Goal: Use online tool/utility: Utilize a website feature to perform a specific function

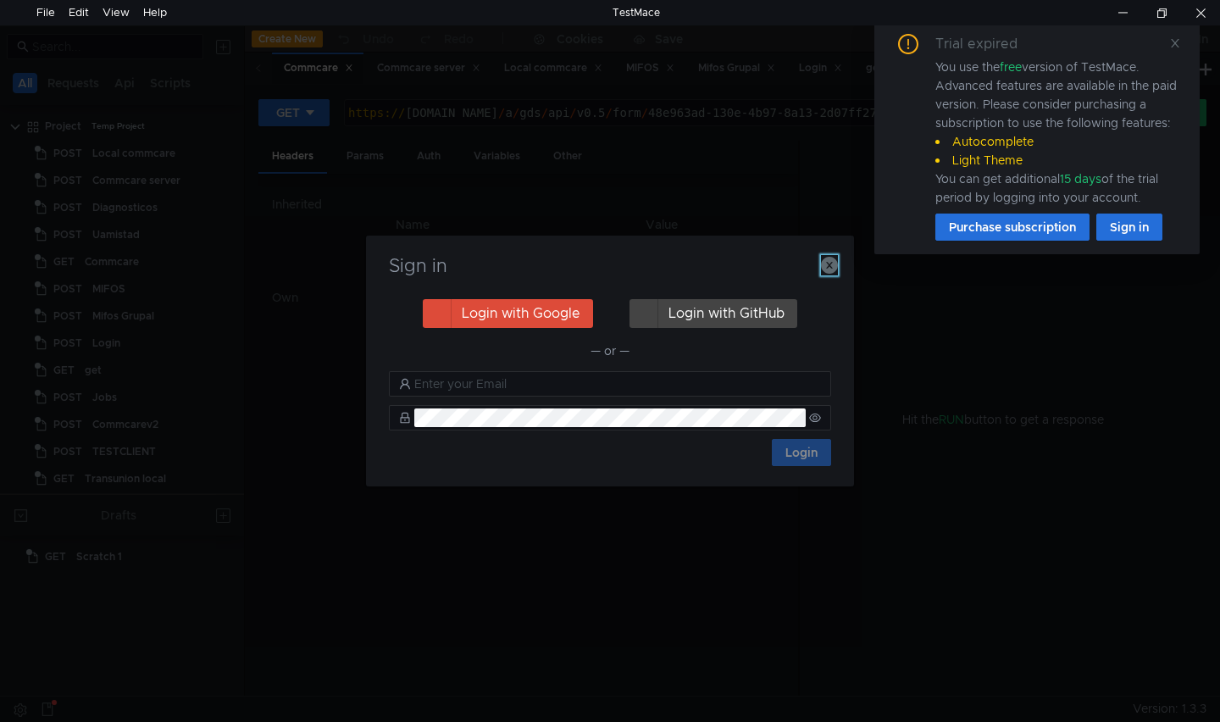
click at [822, 269] on icon "button" at bounding box center [829, 265] width 17 height 17
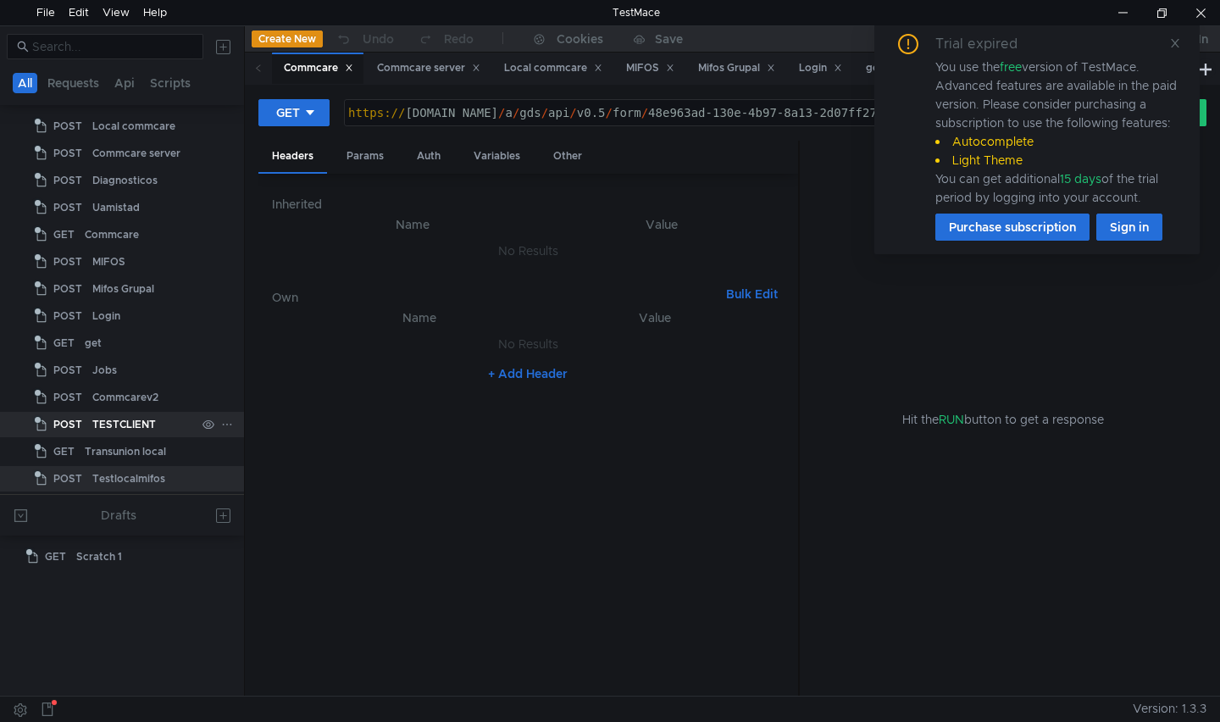
scroll to position [28, 0]
click at [101, 469] on div "Testlocalmifos" at bounding box center [128, 477] width 73 height 25
click at [107, 474] on div "Testlocalmifos" at bounding box center [128, 477] width 73 height 25
click at [101, 477] on div "Testlocalmifos" at bounding box center [128, 477] width 73 height 25
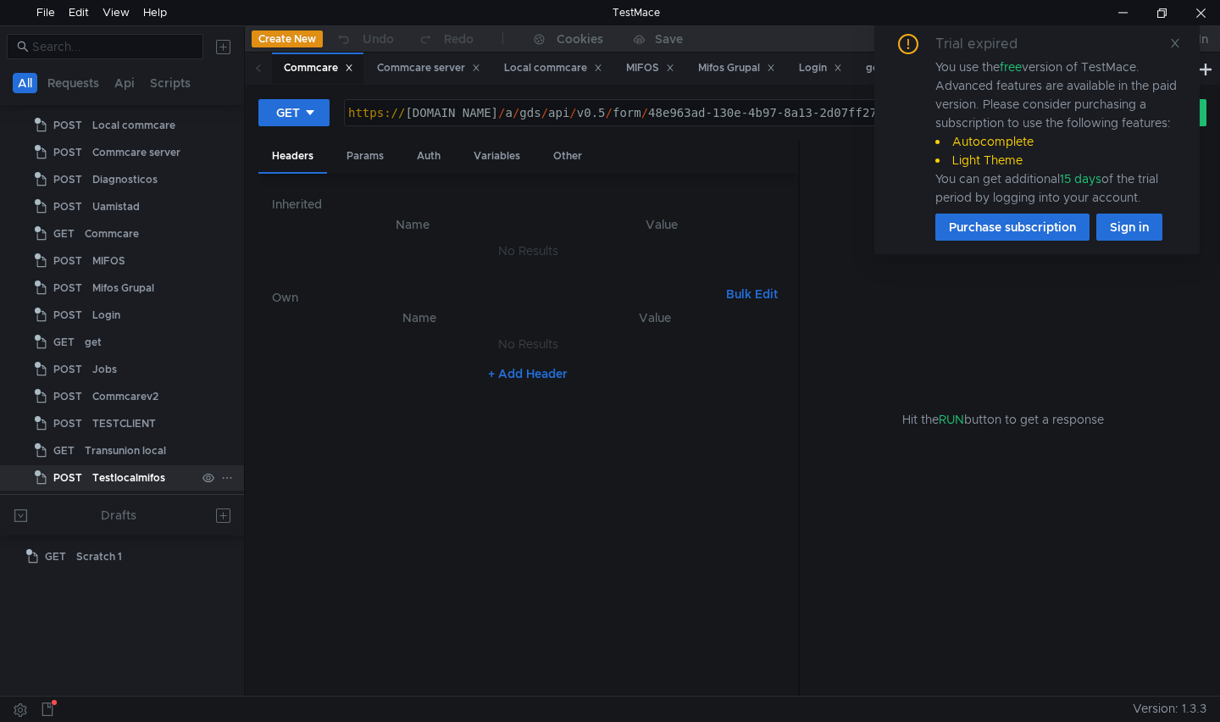
click at [101, 477] on div "Testlocalmifos" at bounding box center [128, 477] width 73 height 25
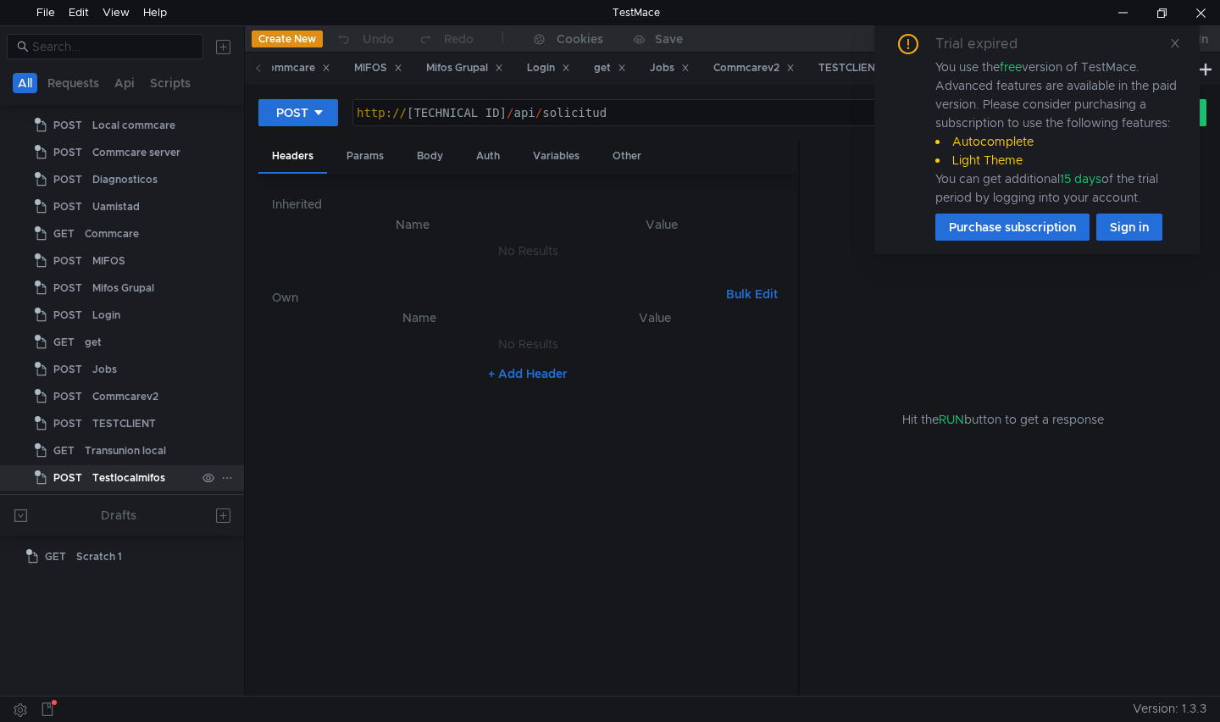
click at [104, 478] on div "Testlocalmifos" at bounding box center [128, 477] width 73 height 25
click at [358, 159] on div "Params" at bounding box center [365, 156] width 64 height 31
click at [430, 163] on div "Body" at bounding box center [429, 156] width 53 height 31
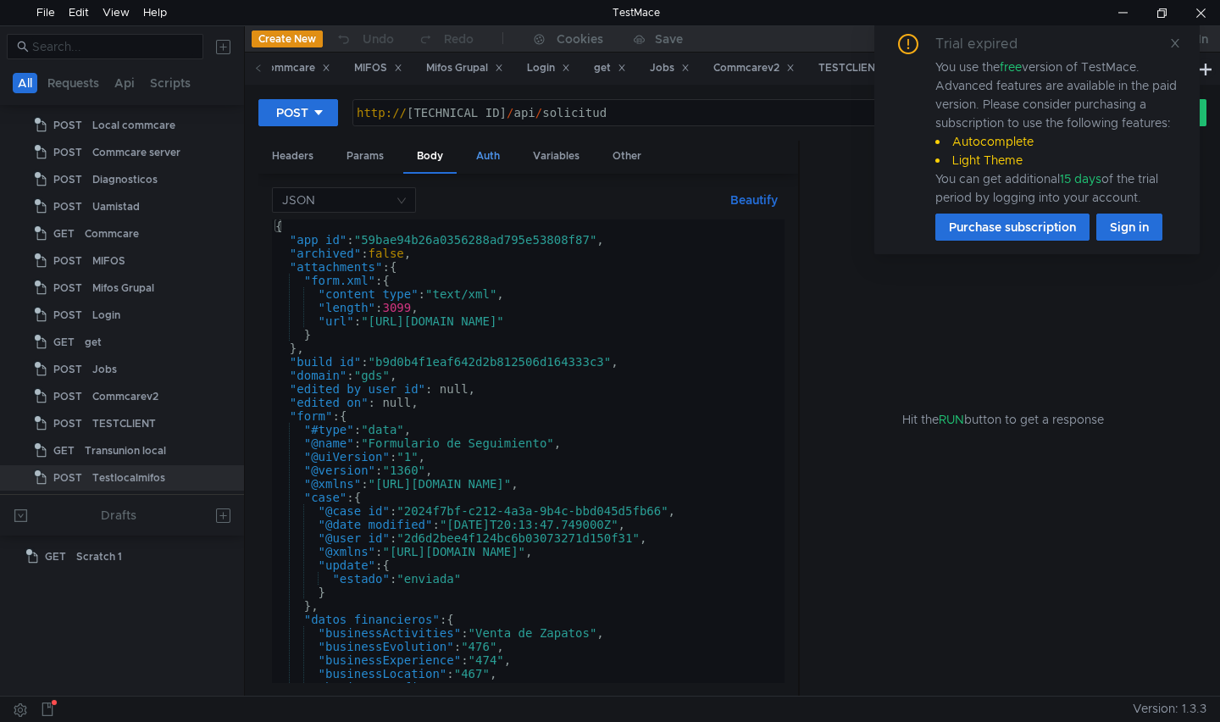
click at [486, 158] on div "Auth" at bounding box center [488, 156] width 51 height 31
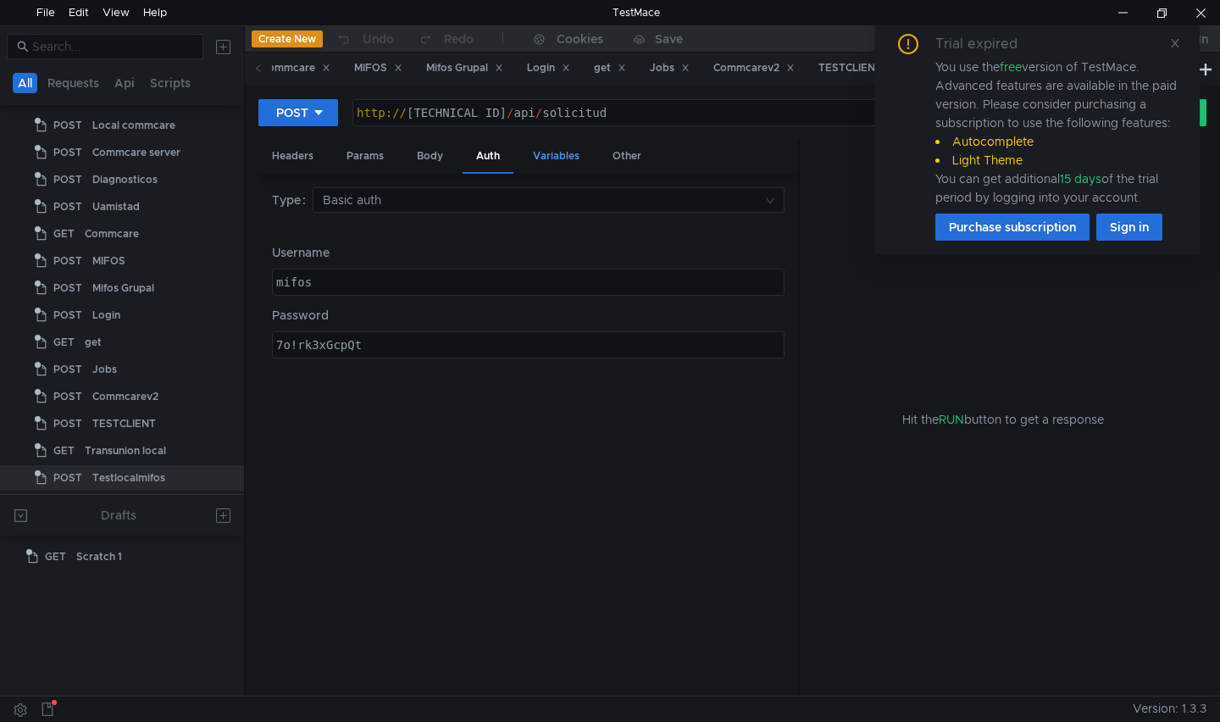
click at [539, 156] on div "Variables" at bounding box center [556, 156] width 74 height 31
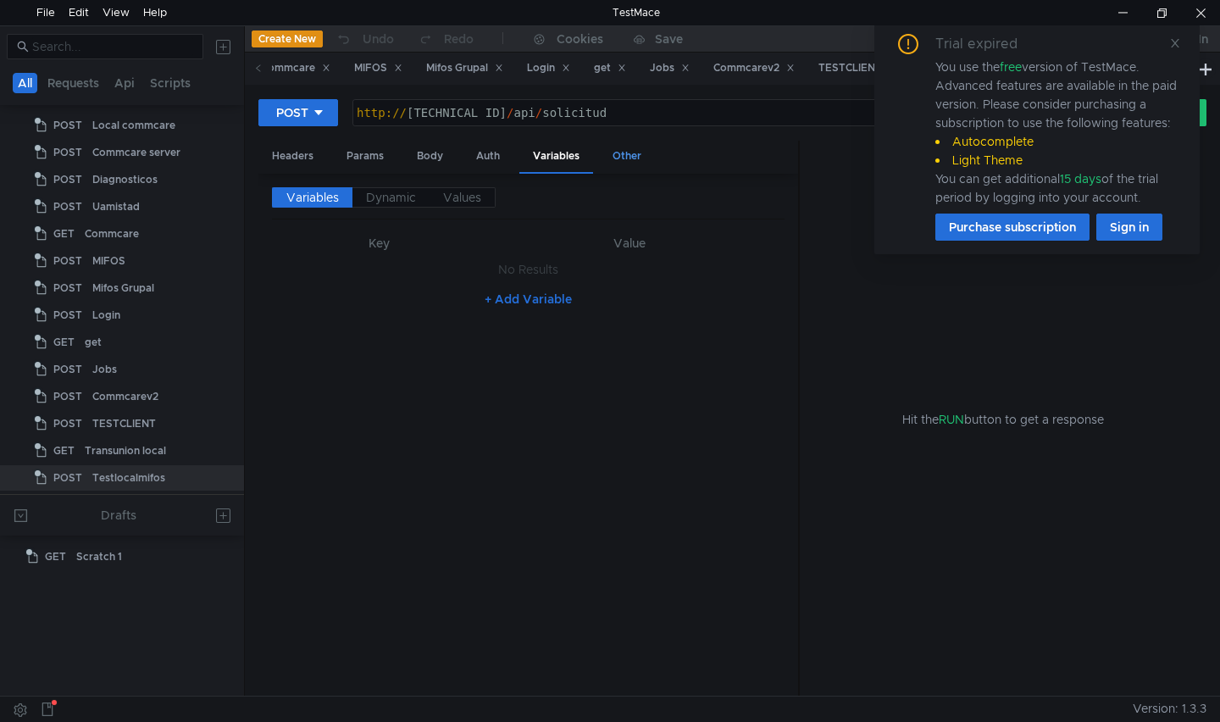
click at [629, 163] on div "Other" at bounding box center [627, 156] width 56 height 31
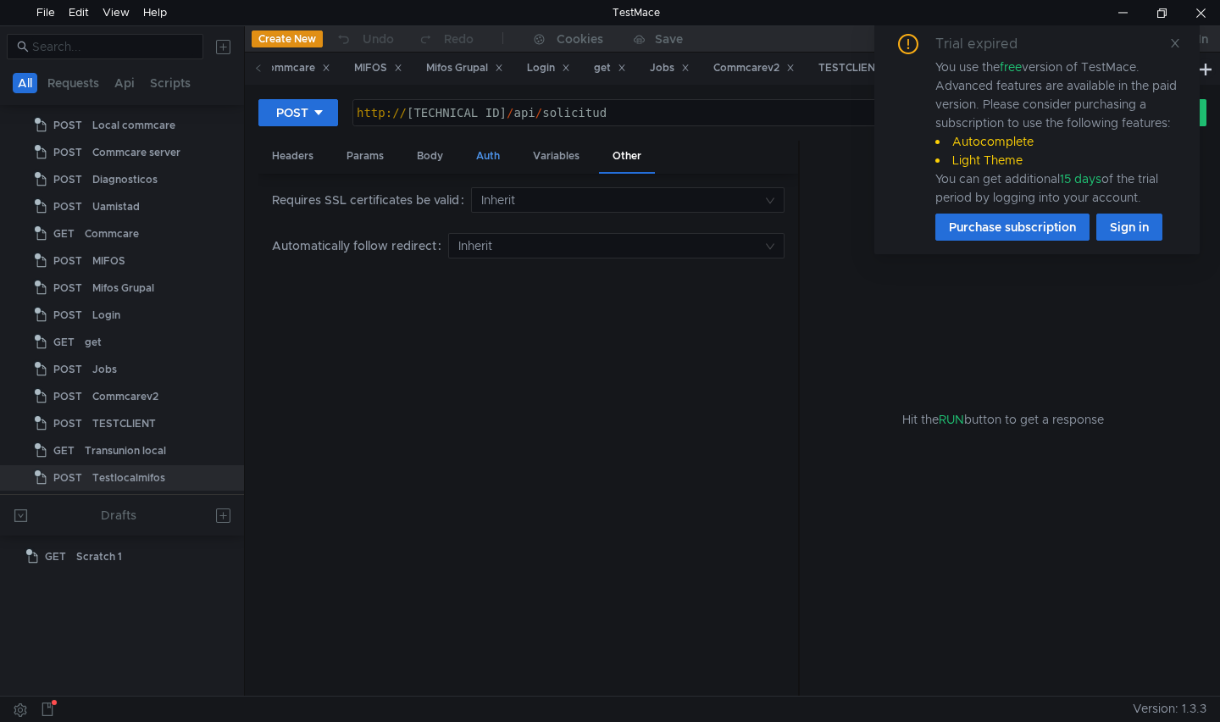
click at [489, 153] on div "Auth" at bounding box center [488, 156] width 51 height 31
click at [433, 161] on div "Body" at bounding box center [429, 156] width 53 height 31
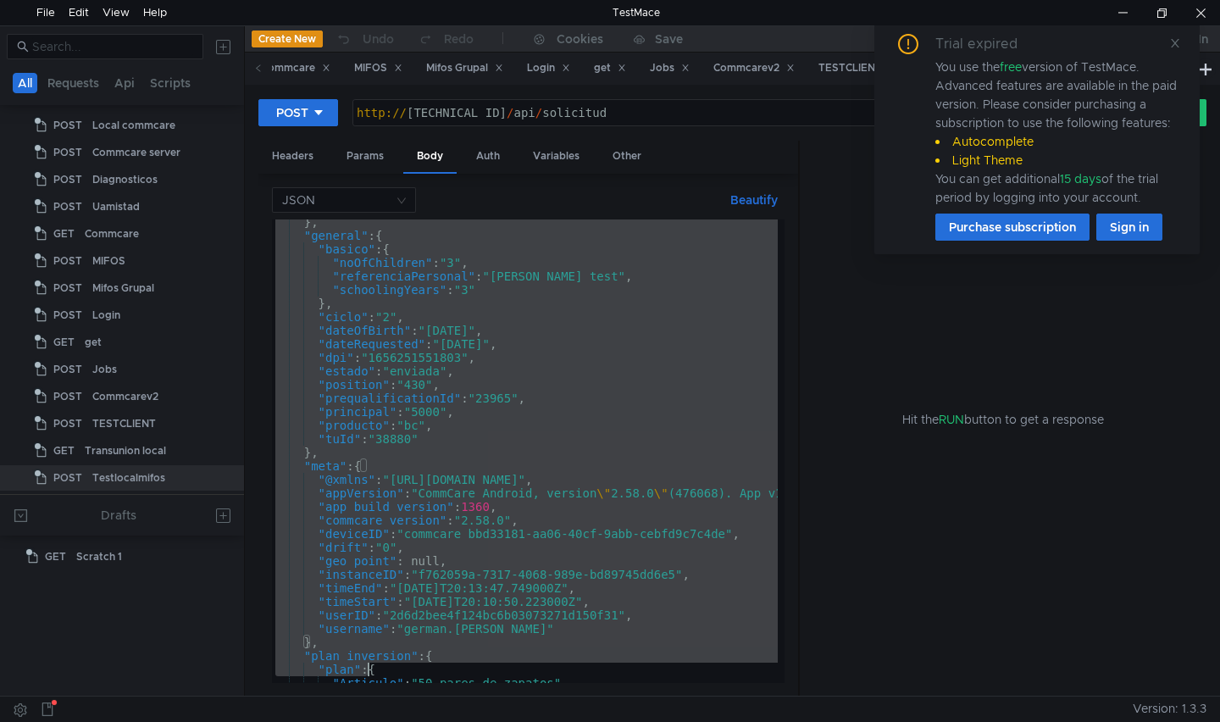
scroll to position [1414, 0]
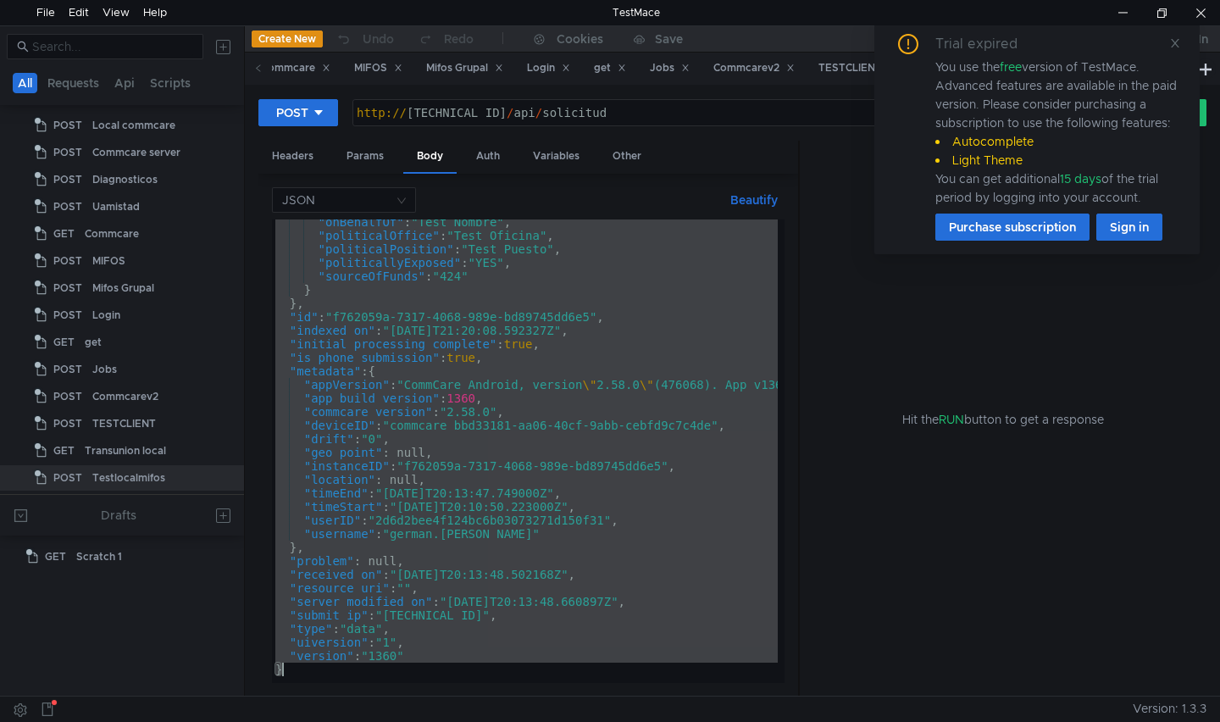
drag, startPoint x: 273, startPoint y: 225, endPoint x: 378, endPoint y: 735, distance: 521.6
click at [378, 721] on html "File Edit View Help TestMace All Requests Api Scripts Project Temp Project POST…" at bounding box center [610, 361] width 1220 height 722
type textarea ""version": "1360" }"
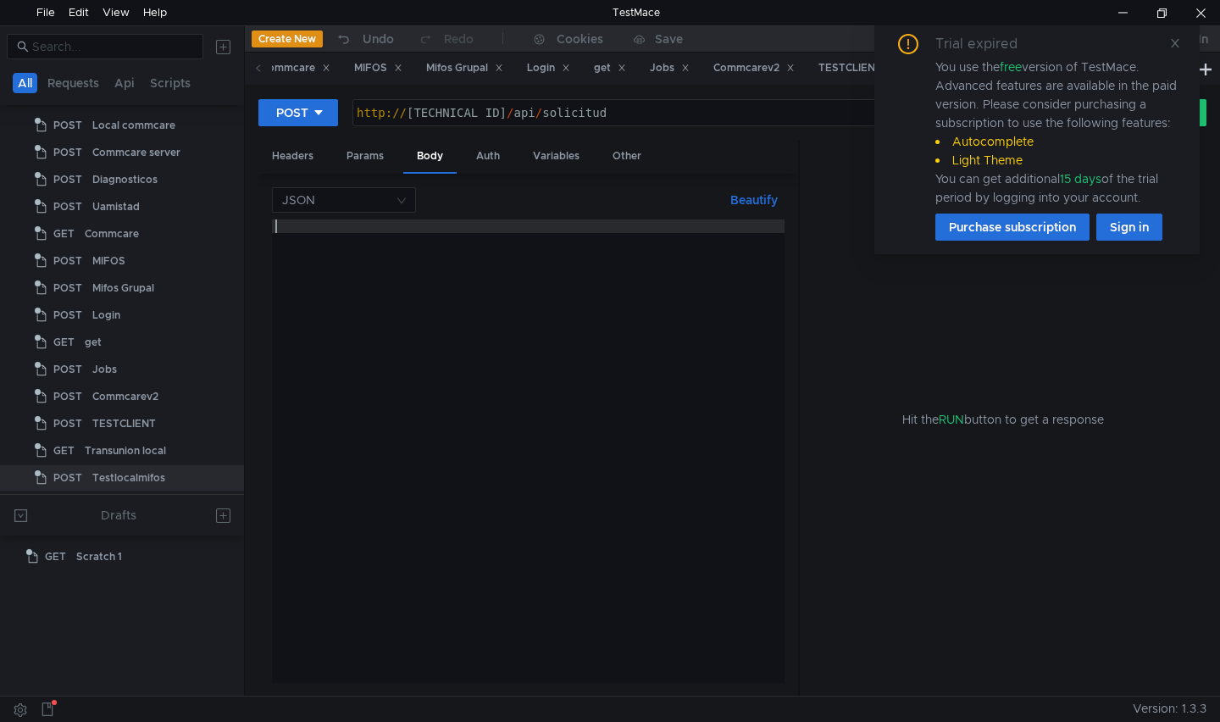
click at [450, 345] on div at bounding box center [528, 464] width 513 height 491
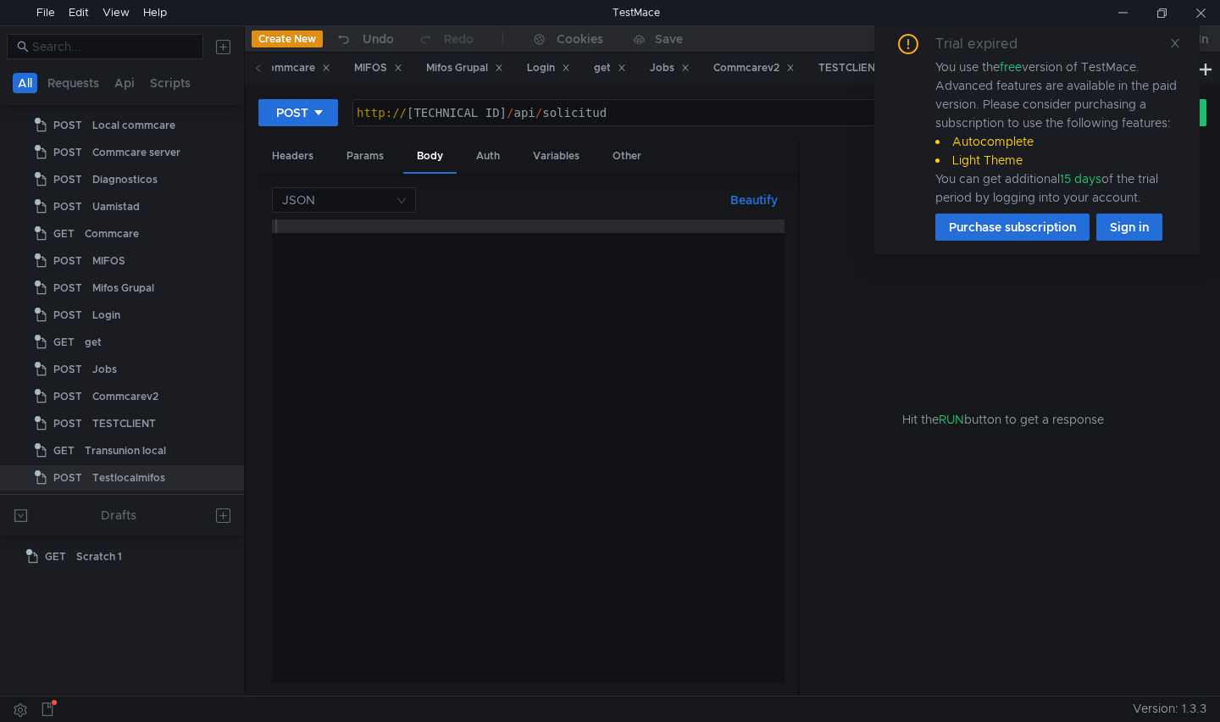
click at [397, 271] on div at bounding box center [528, 464] width 513 height 491
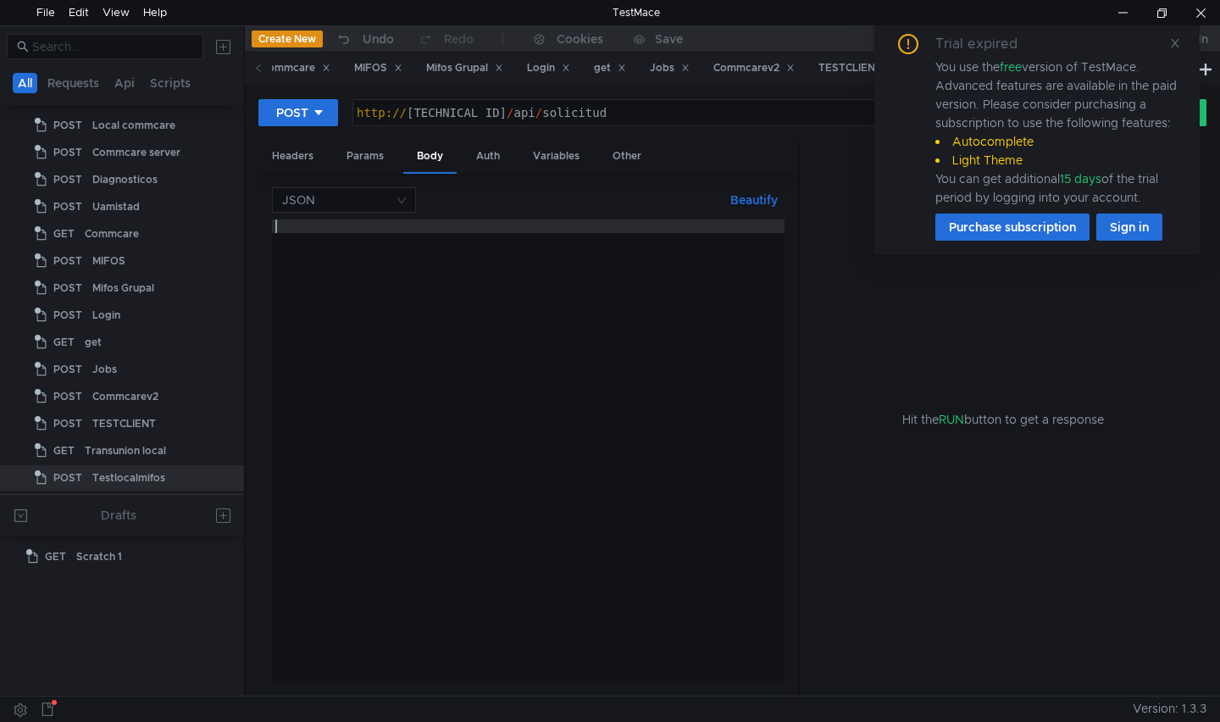
paste textarea "}"
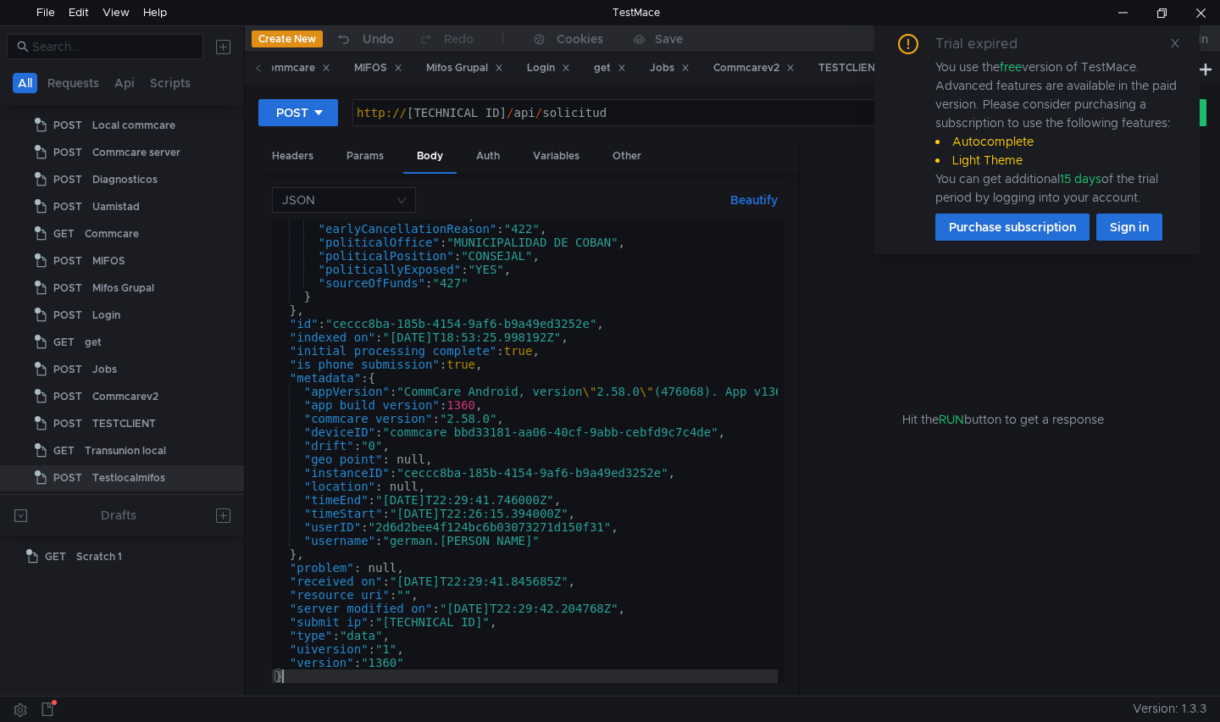
scroll to position [1509, 0]
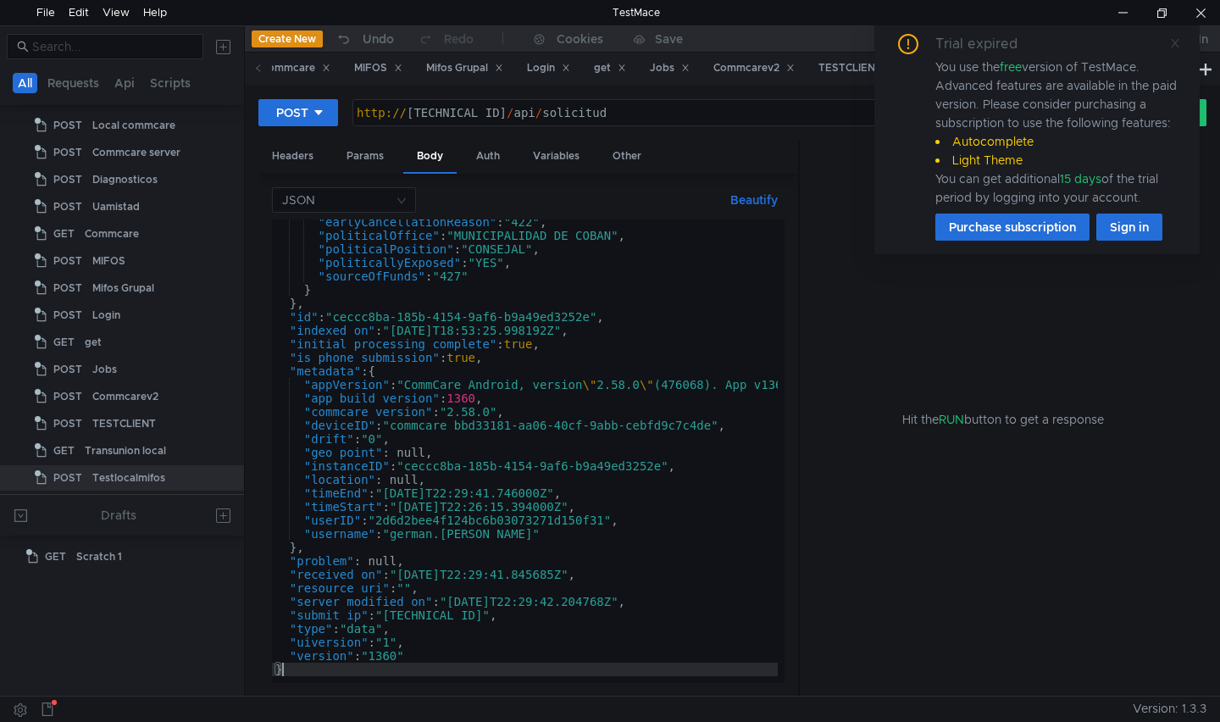
click at [1169, 47] on icon at bounding box center [1175, 43] width 12 height 12
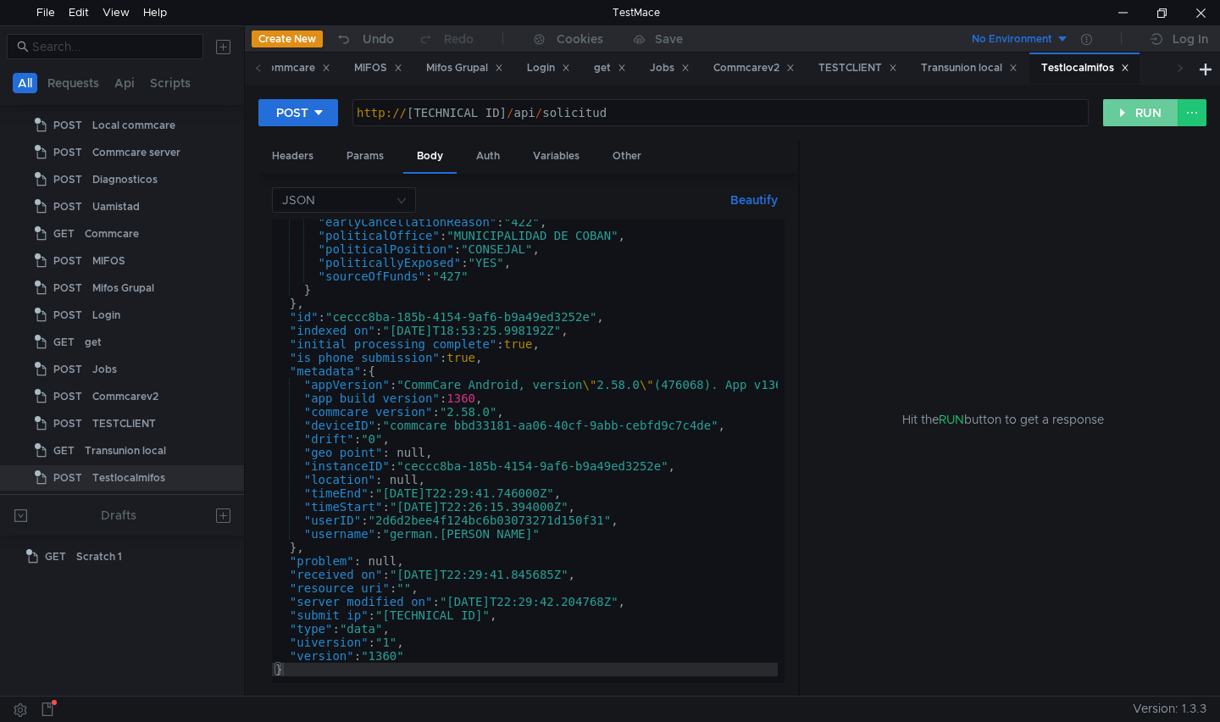
click at [1152, 110] on button "RUN" at bounding box center [1140, 112] width 75 height 27
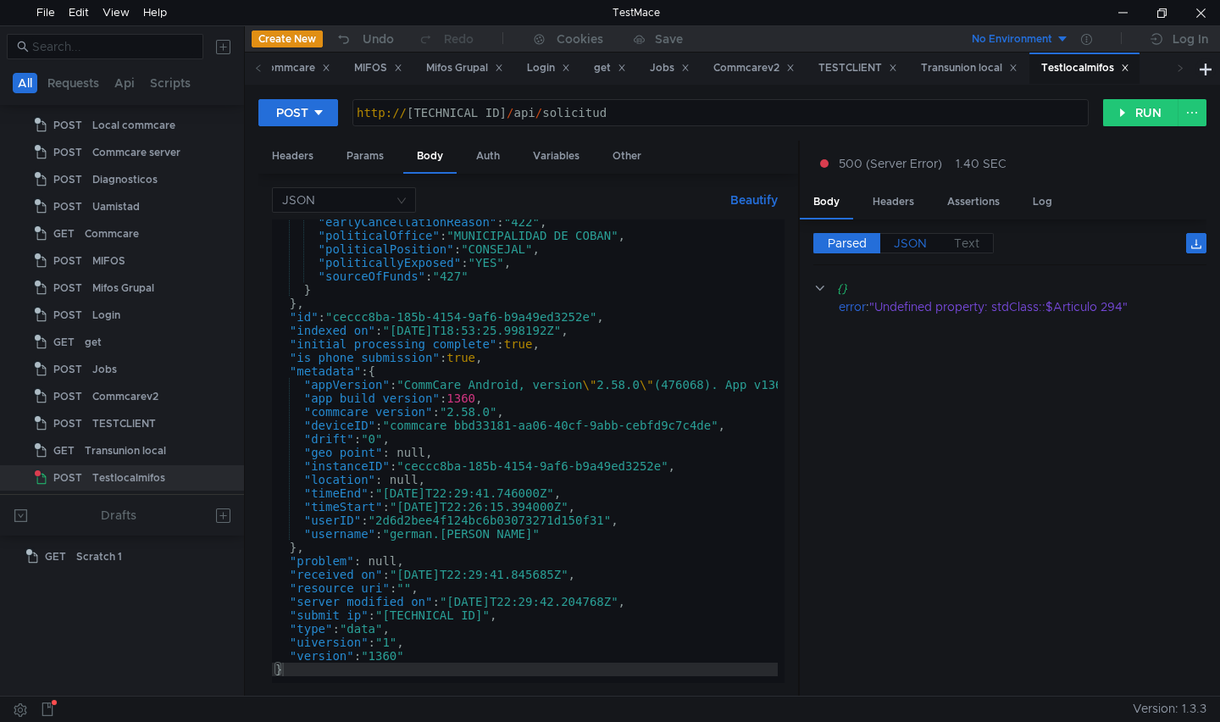
click at [910, 247] on span "JSON" at bounding box center [910, 243] width 33 height 15
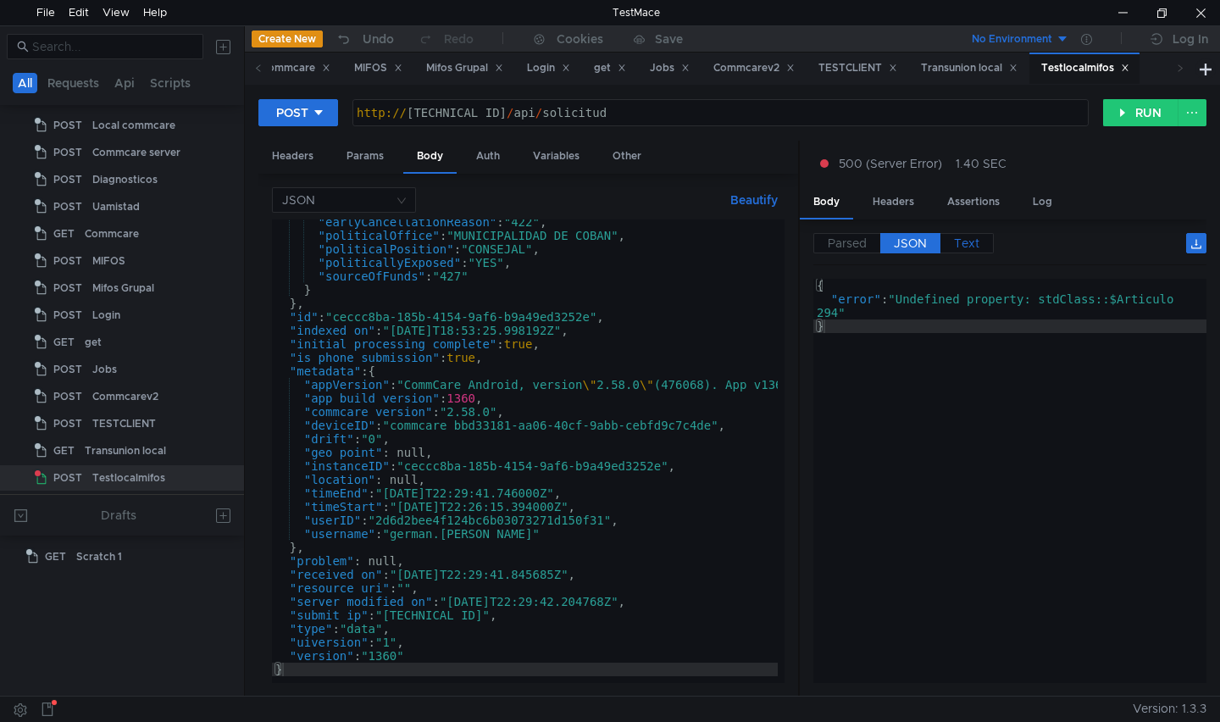
click at [977, 243] on span "Text" at bounding box center [966, 243] width 25 height 15
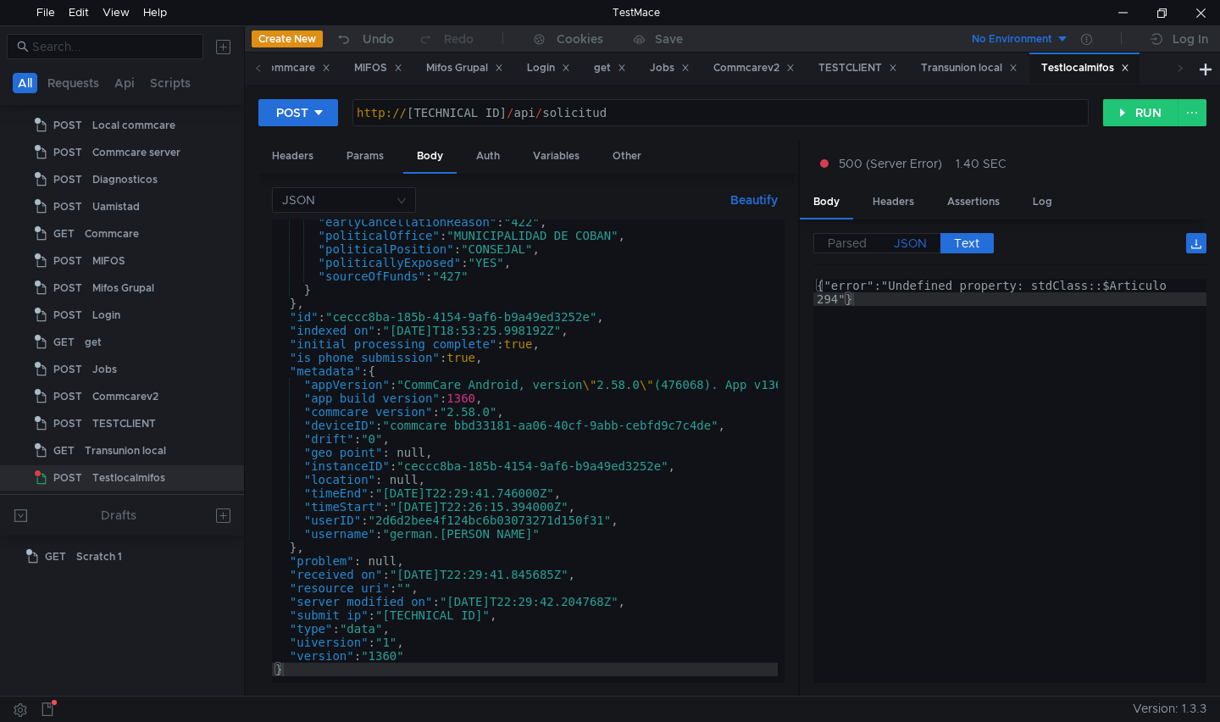
click at [924, 243] on span "JSON" at bounding box center [910, 243] width 33 height 15
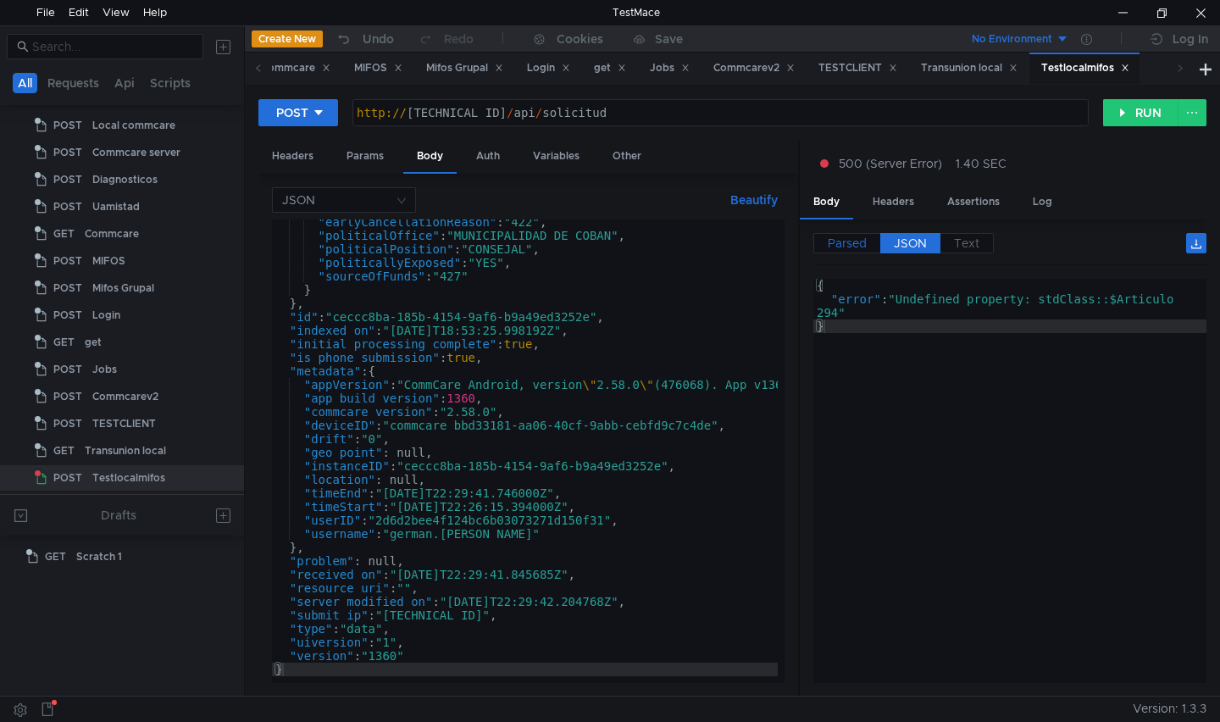
click at [854, 241] on span "Parsed" at bounding box center [847, 243] width 39 height 15
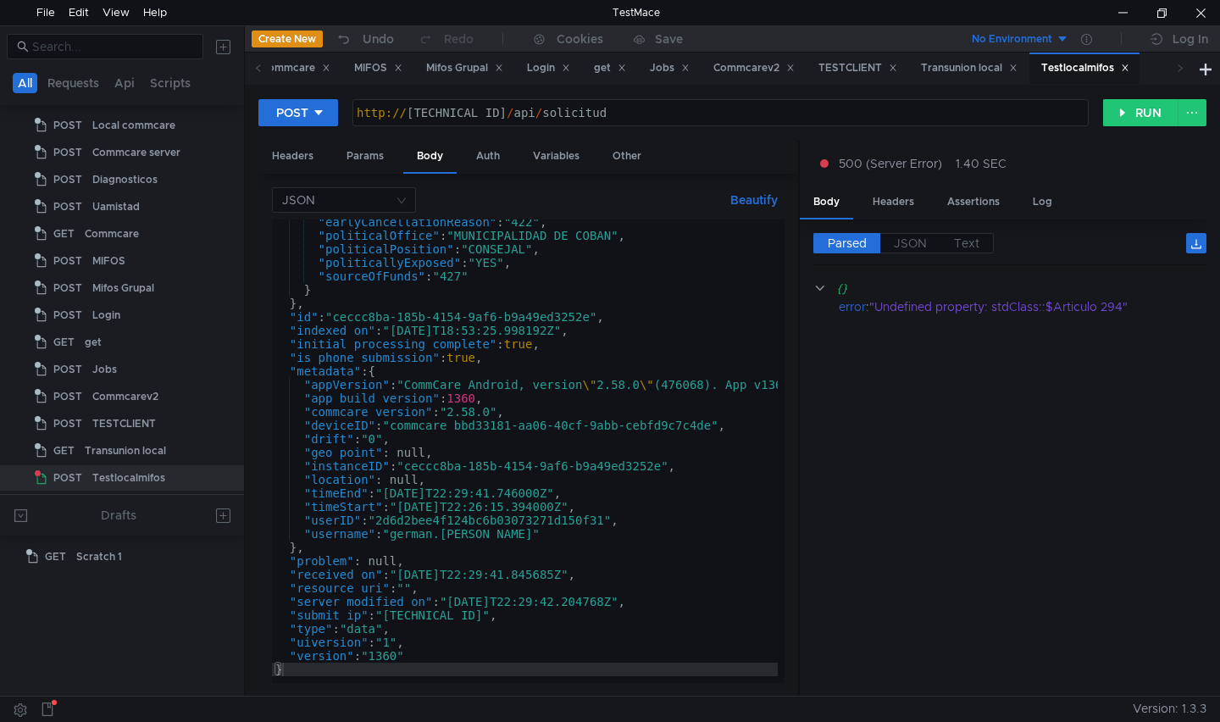
scroll to position [1407, 0]
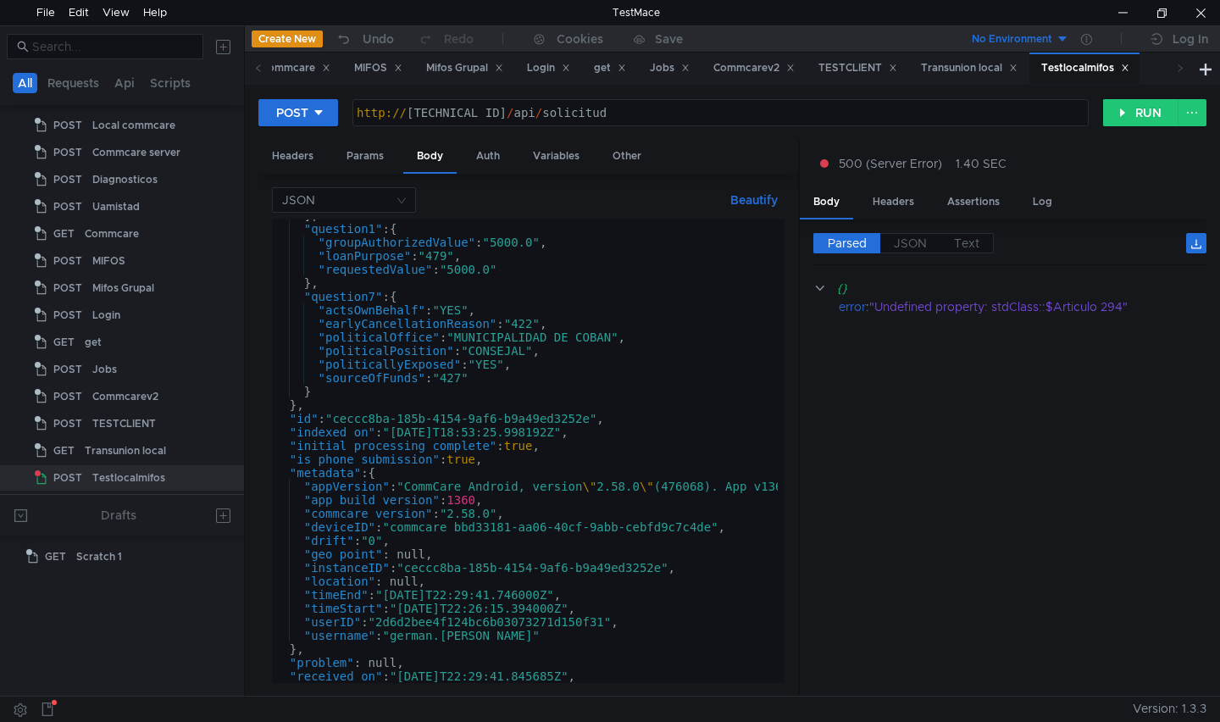
click at [754, 203] on button "Beautify" at bounding box center [754, 200] width 61 height 20
click at [755, 201] on button "Beautify" at bounding box center [754, 200] width 61 height 20
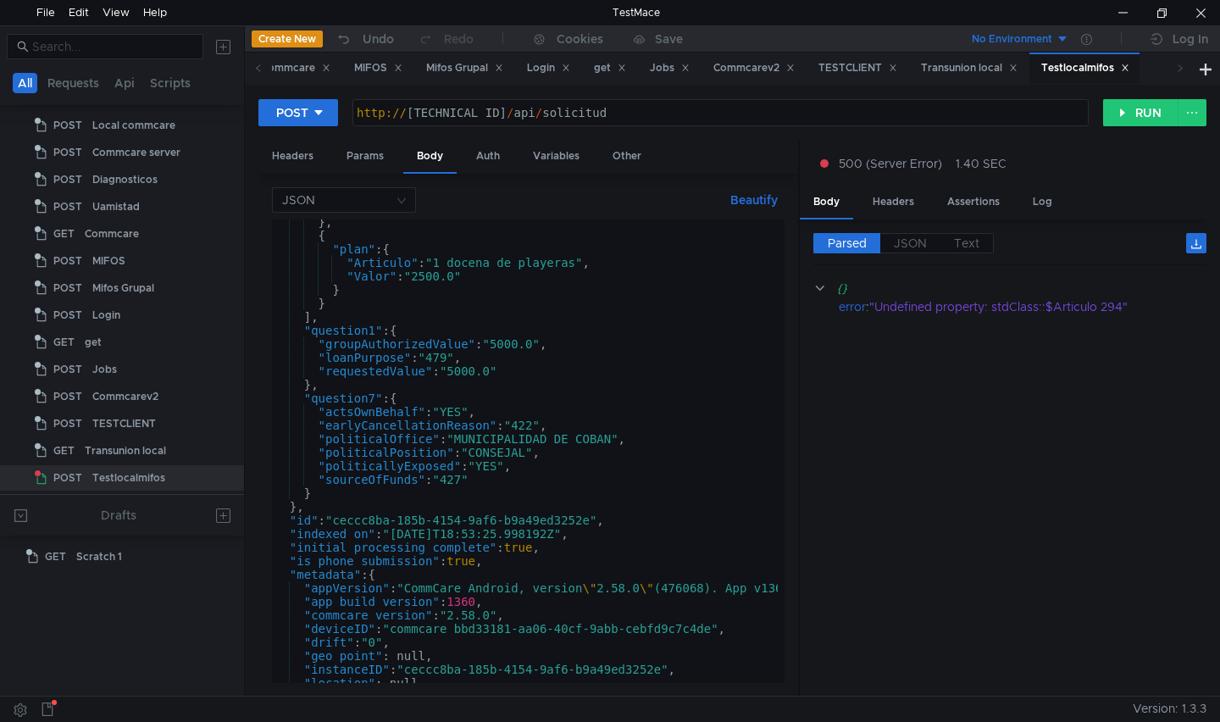
scroll to position [1001, 0]
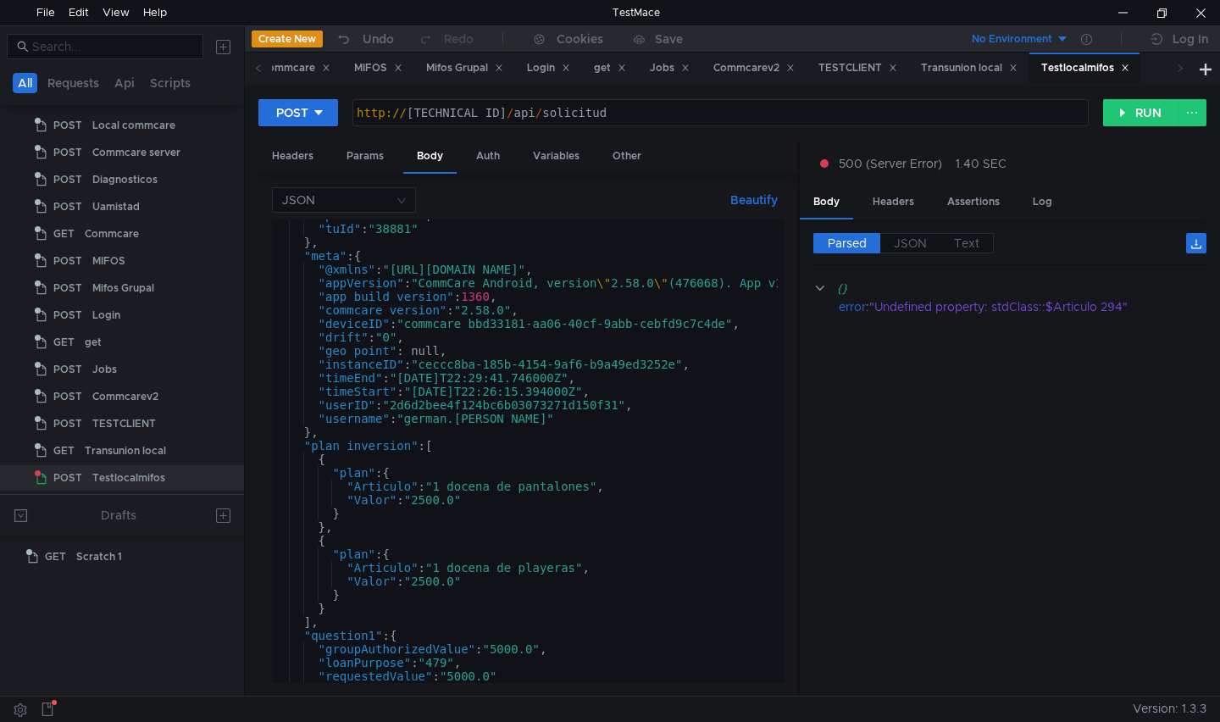
click at [739, 200] on button "Beautify" at bounding box center [754, 200] width 61 height 20
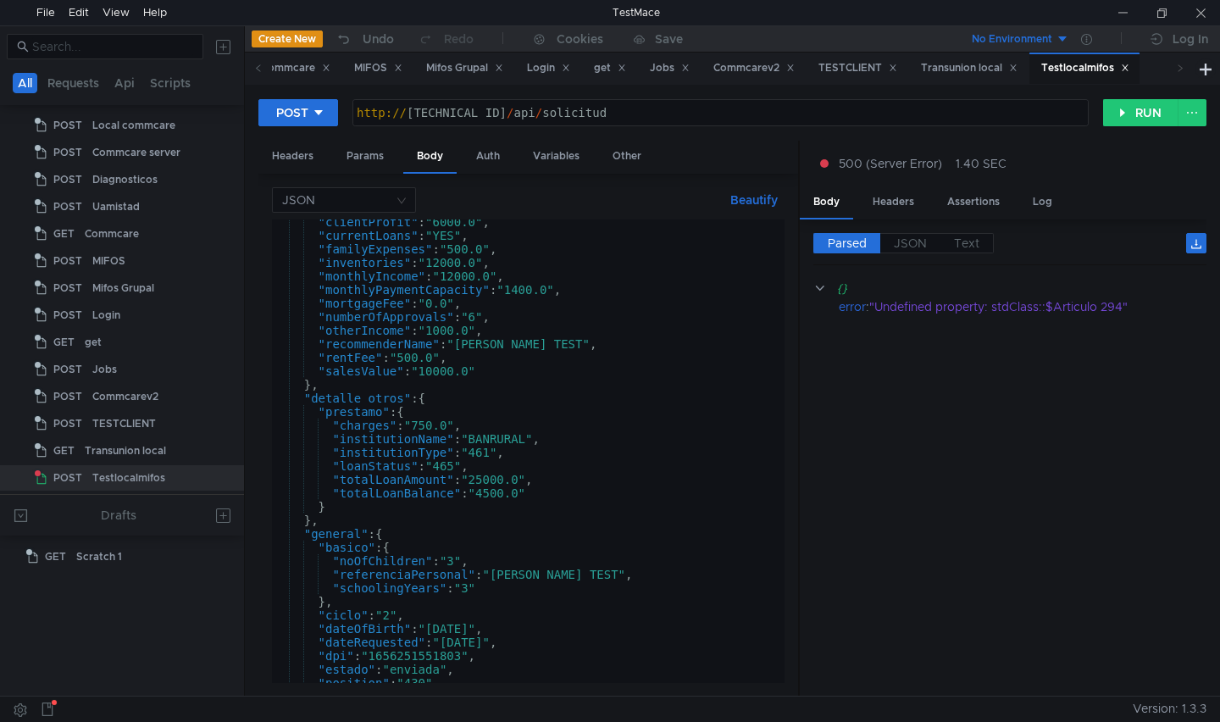
scroll to position [594, 0]
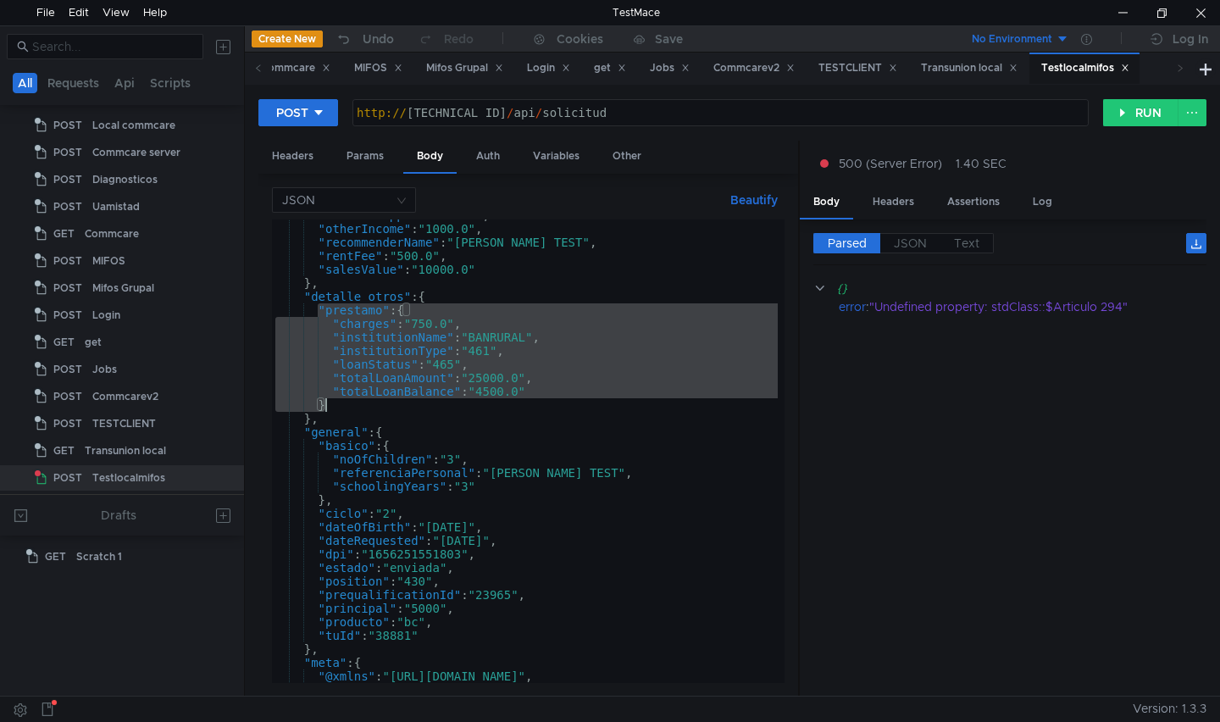
drag, startPoint x: 319, startPoint y: 310, endPoint x: 363, endPoint y: 400, distance: 99.7
click at [363, 400] on div ""numberOfApprovals" : "6" , "otherIncome" : "1000.0" , "recommenderName" : "[PE…" at bounding box center [770, 450] width 996 height 484
click at [380, 407] on div ""numberOfApprovals" : "6" , "otherIncome" : "1000.0" , "recommenderName" : "[PE…" at bounding box center [525, 450] width 506 height 463
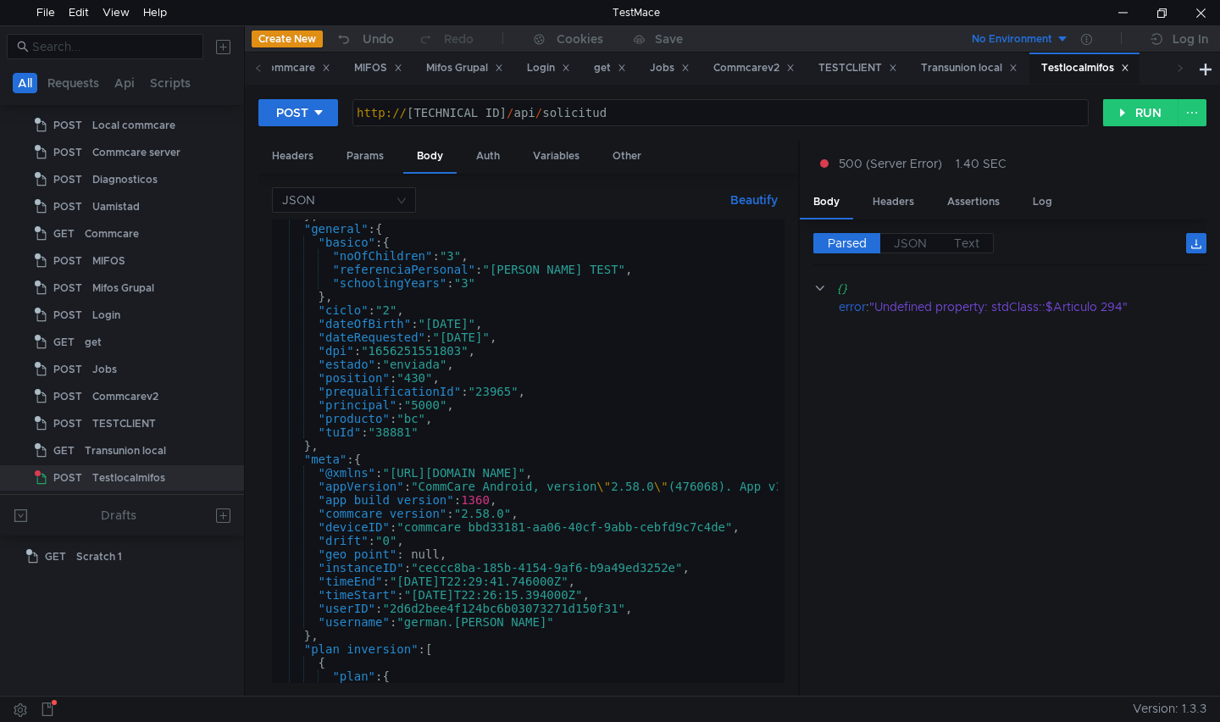
scroll to position [1102, 0]
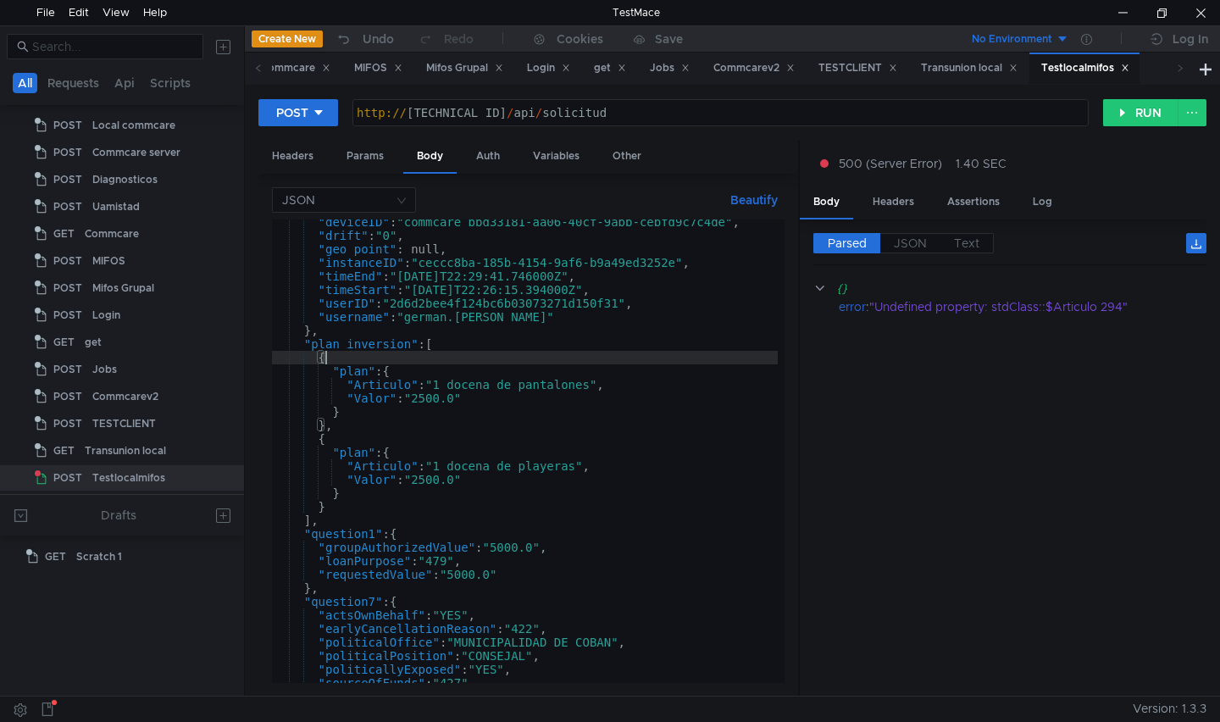
click at [328, 358] on div ""deviceID" : "commcare_bbd33181-aa06-40cf-9abb-cebfd9c7c4de" , "drift" : "0" , …" at bounding box center [770, 457] width 996 height 484
click at [325, 427] on div ""deviceID" : "commcare_bbd33181-aa06-40cf-9abb-cebfd9c7c4de" , "drift" : "0" , …" at bounding box center [770, 457] width 996 height 484
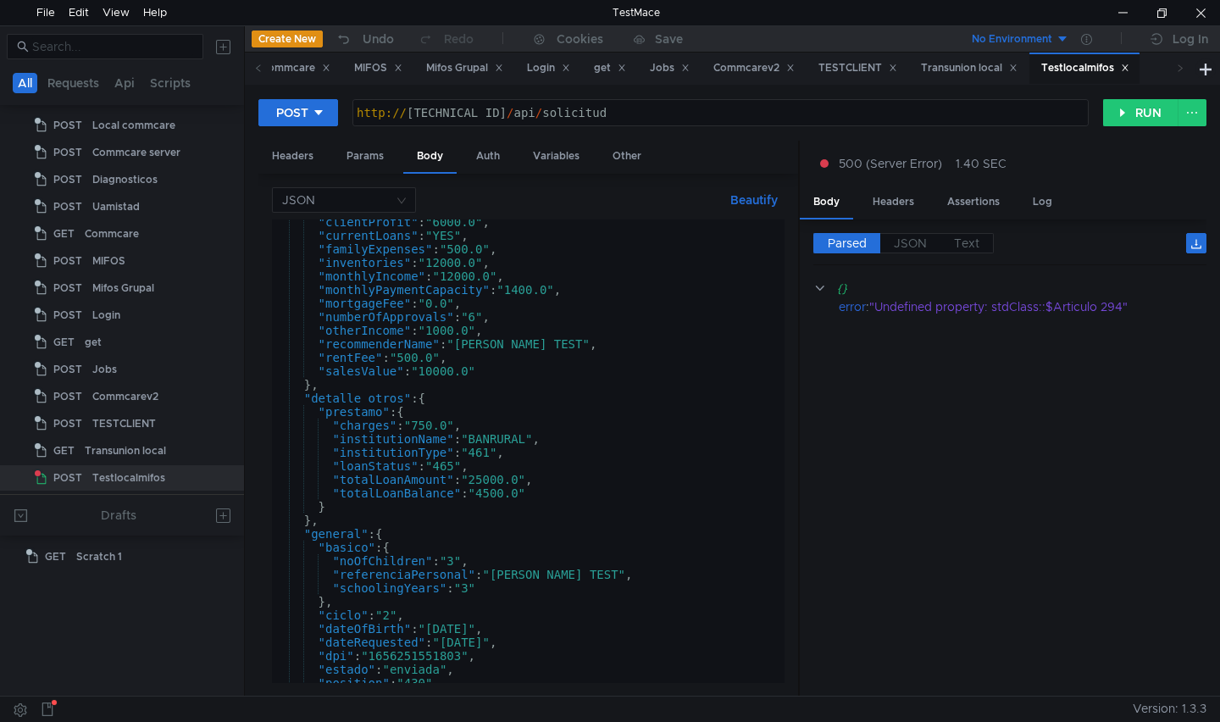
scroll to position [594, 0]
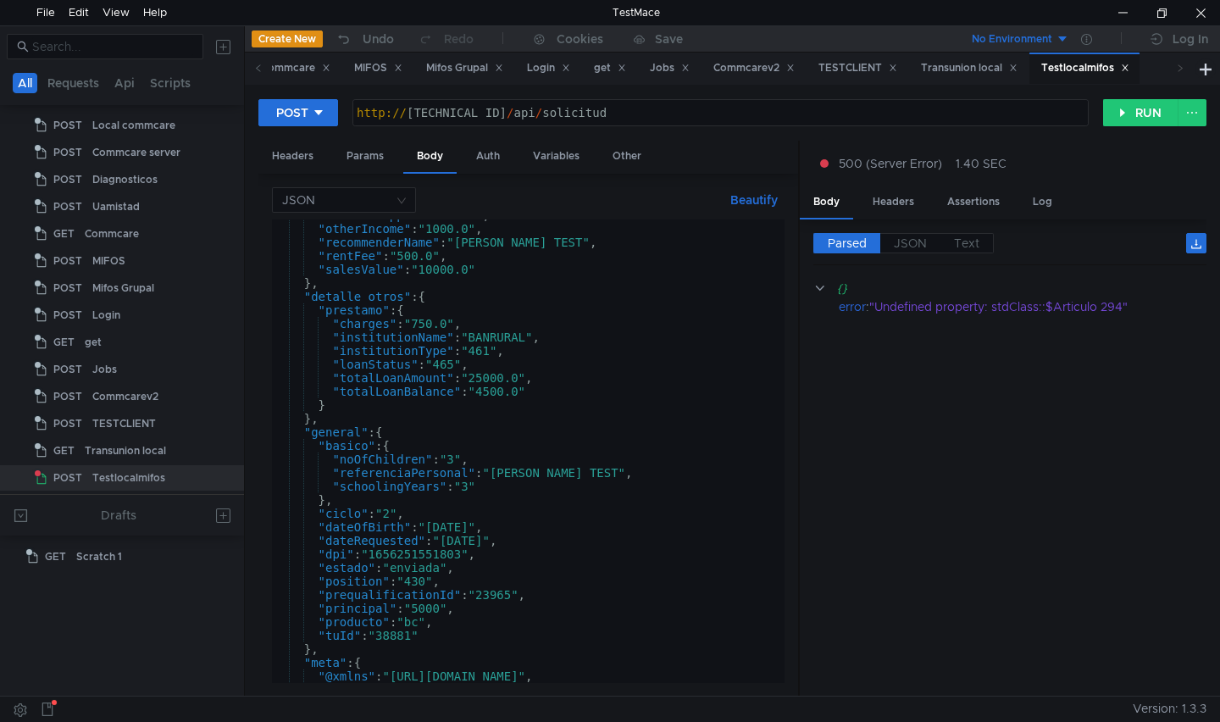
click at [441, 296] on div ""numberOfApprovals" : "6" , "otherIncome" : "1000.0" , "recommenderName" : "[PE…" at bounding box center [770, 450] width 996 height 484
click at [339, 403] on div ""numberOfApprovals" : "6" , "otherIncome" : "1000.0" , "recommenderName" : "[PE…" at bounding box center [770, 450] width 996 height 484
click at [440, 294] on div ""numberOfApprovals" : "6" , "otherIncome" : "1000.0" , "recommenderName" : "[PE…" at bounding box center [770, 450] width 996 height 484
click at [422, 307] on div ""numberOfApprovals" : "6" , "otherIncome" : "1000.0" , "recommenderName" : "[PE…" at bounding box center [770, 450] width 996 height 484
click at [341, 402] on div ""numberOfApprovals" : "6" , "otherIncome" : "1000.0" , "recommenderName" : "[PE…" at bounding box center [770, 450] width 996 height 484
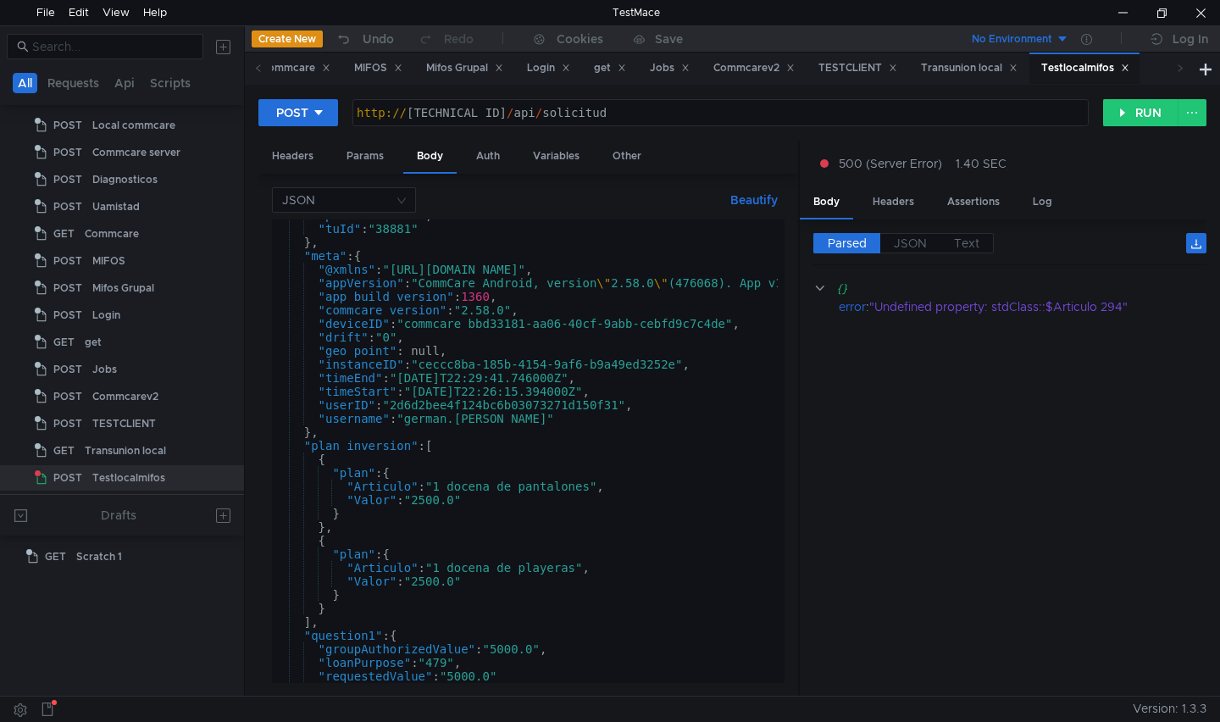
scroll to position [1001, 0]
click at [444, 443] on div ""producto" : "bc" , "tuId" : "38881" } , "meta" : { "@xmlns" : "[URL][DOMAIN_NA…" at bounding box center [770, 450] width 996 height 484
type textarea ""plan_inversion": ["
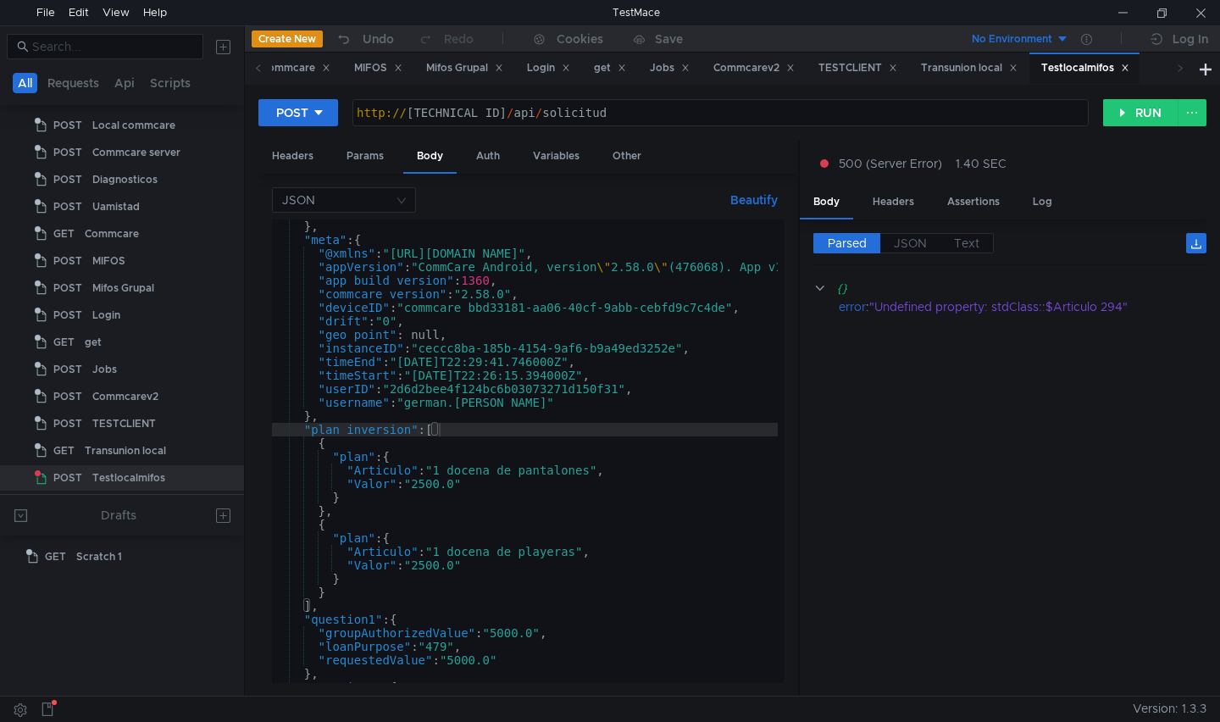
scroll to position [1118, 0]
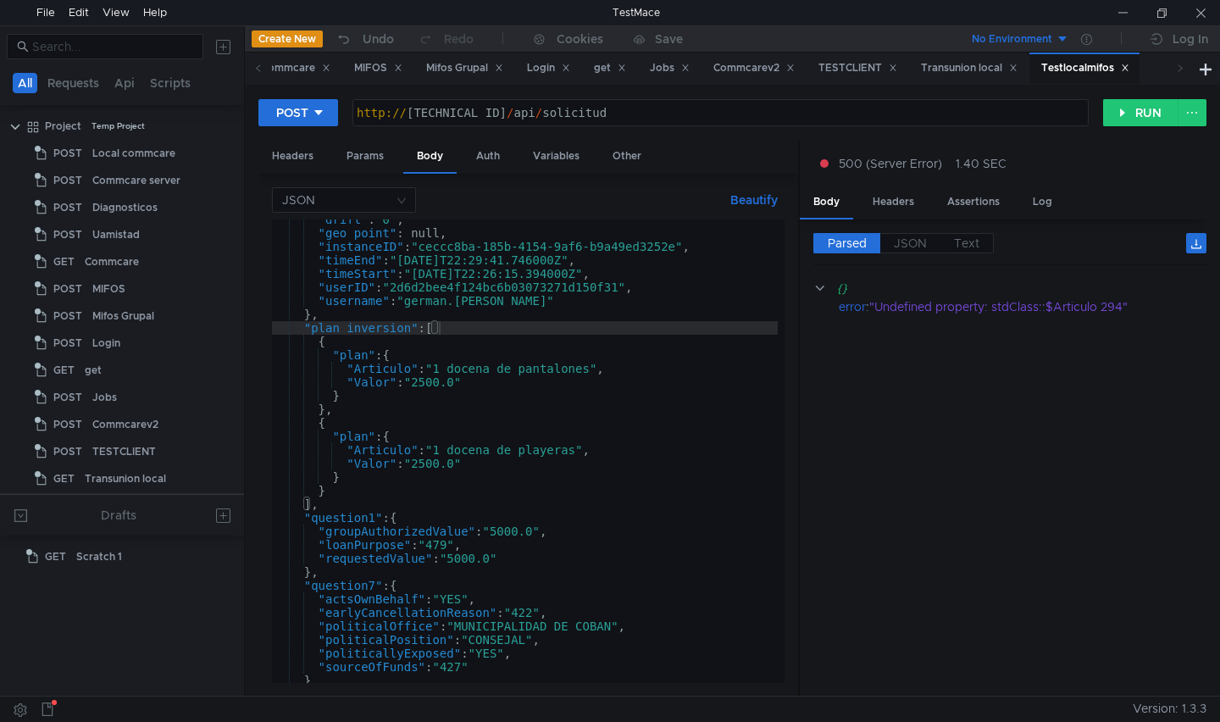
scroll to position [1118, 0]
click at [1126, 5] on div at bounding box center [1122, 12] width 39 height 25
